Goal: Task Accomplishment & Management: Manage account settings

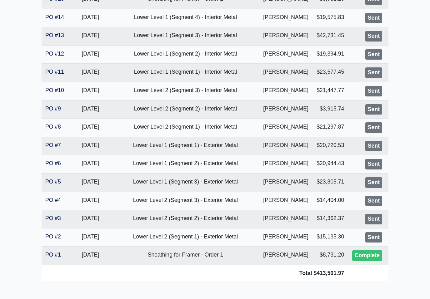
scroll to position [352, 0]
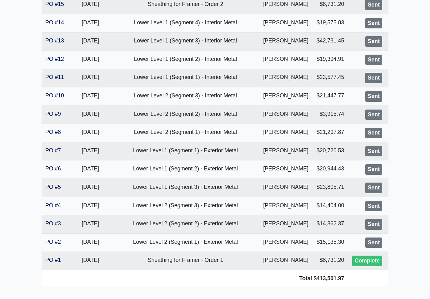
click at [54, 202] on link "PO #4" at bounding box center [53, 205] width 16 height 6
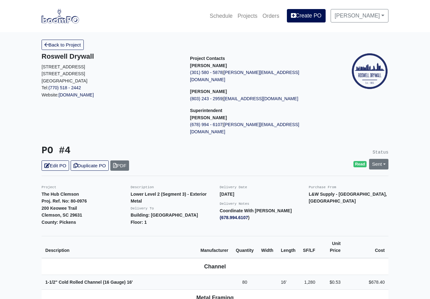
click at [381, 159] on link "Sent" at bounding box center [378, 164] width 19 height 10
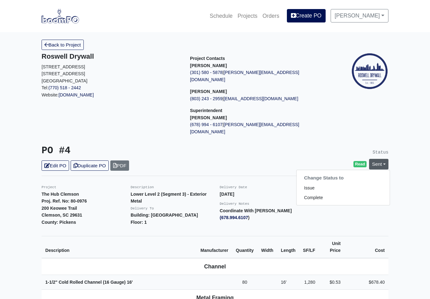
click at [321, 193] on link "Complete" at bounding box center [342, 198] width 93 height 10
click at [324, 228] on link "Update Status" at bounding box center [322, 233] width 36 height 10
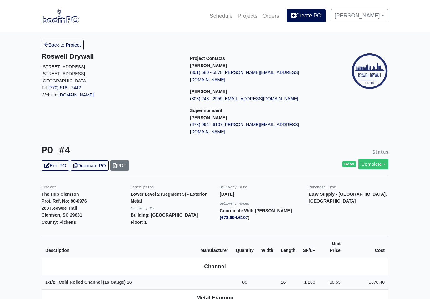
click at [80, 44] on link "Back to Project" at bounding box center [63, 45] width 42 height 10
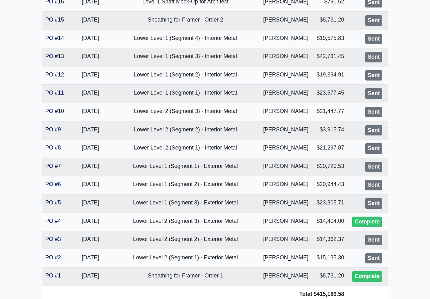
scroll to position [339, 0]
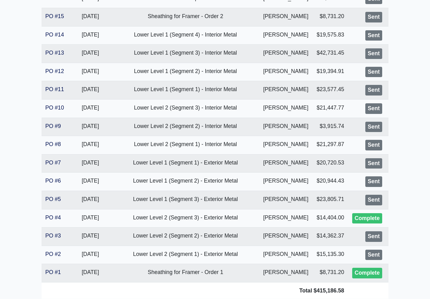
click at [50, 197] on link "PO #5" at bounding box center [53, 199] width 16 height 6
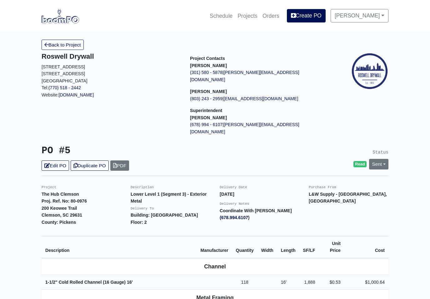
click at [377, 159] on link "Sent" at bounding box center [378, 164] width 19 height 10
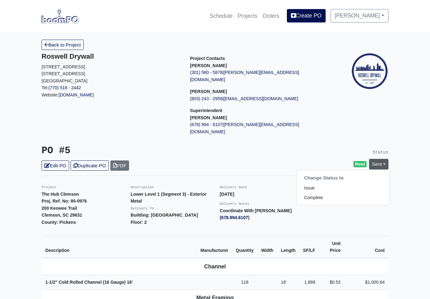
click at [319, 193] on link "Complete" at bounding box center [342, 198] width 93 height 10
click at [323, 228] on link "Update Status" at bounding box center [322, 233] width 36 height 10
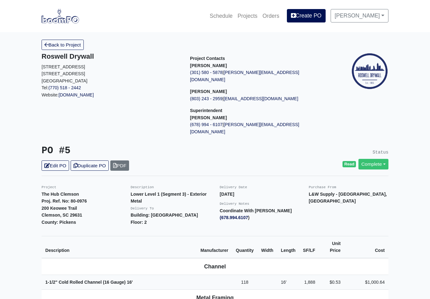
click at [77, 45] on link "Back to Project" at bounding box center [63, 45] width 42 height 10
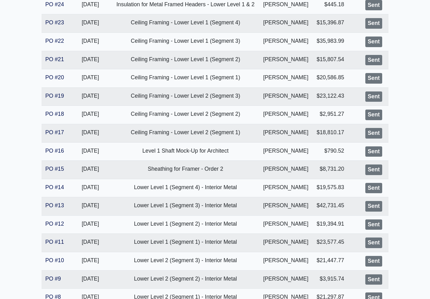
scroll to position [187, 0]
click at [61, 149] on link "PO #16" at bounding box center [54, 151] width 19 height 6
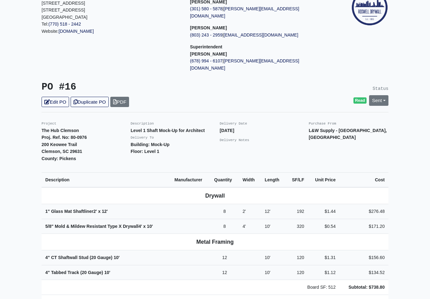
scroll to position [64, 0]
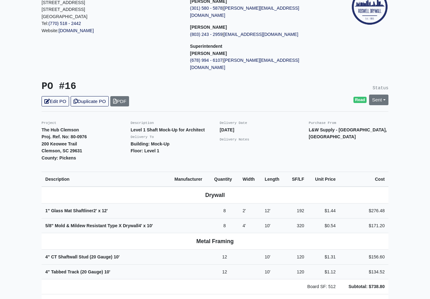
click at [383, 95] on link "Sent" at bounding box center [378, 100] width 19 height 10
click at [313, 129] on link "Complete" at bounding box center [342, 134] width 93 height 10
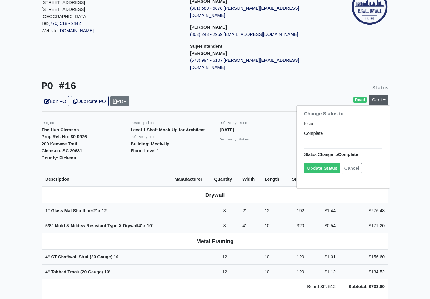
click at [320, 163] on link "Update Status" at bounding box center [322, 168] width 36 height 10
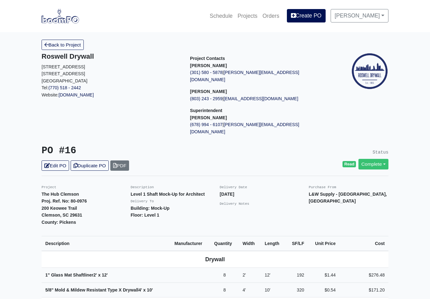
click at [71, 48] on link "Back to Project" at bounding box center [63, 45] width 42 height 10
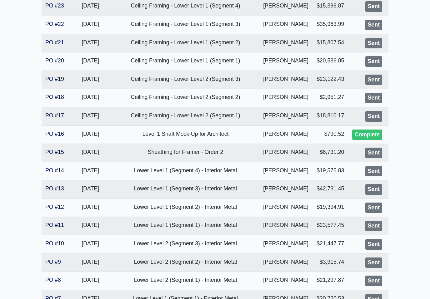
scroll to position [221, 0]
